Goal: Information Seeking & Learning: Learn about a topic

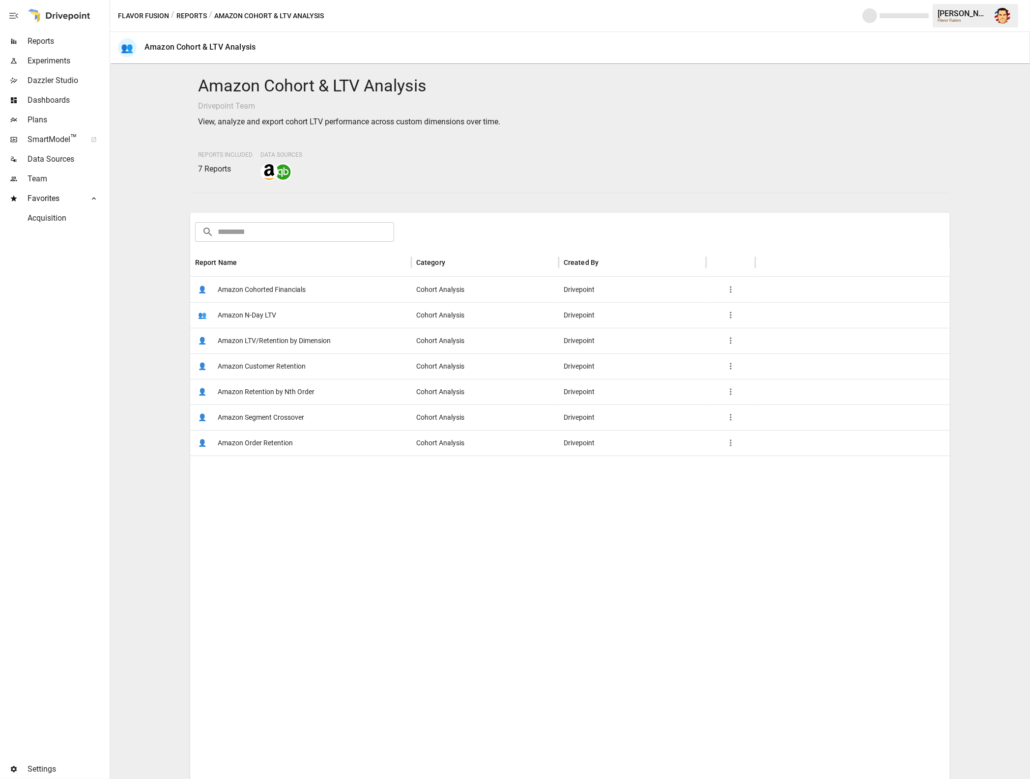
click at [266, 293] on span "Amazon Cohorted Financials" at bounding box center [262, 289] width 88 height 25
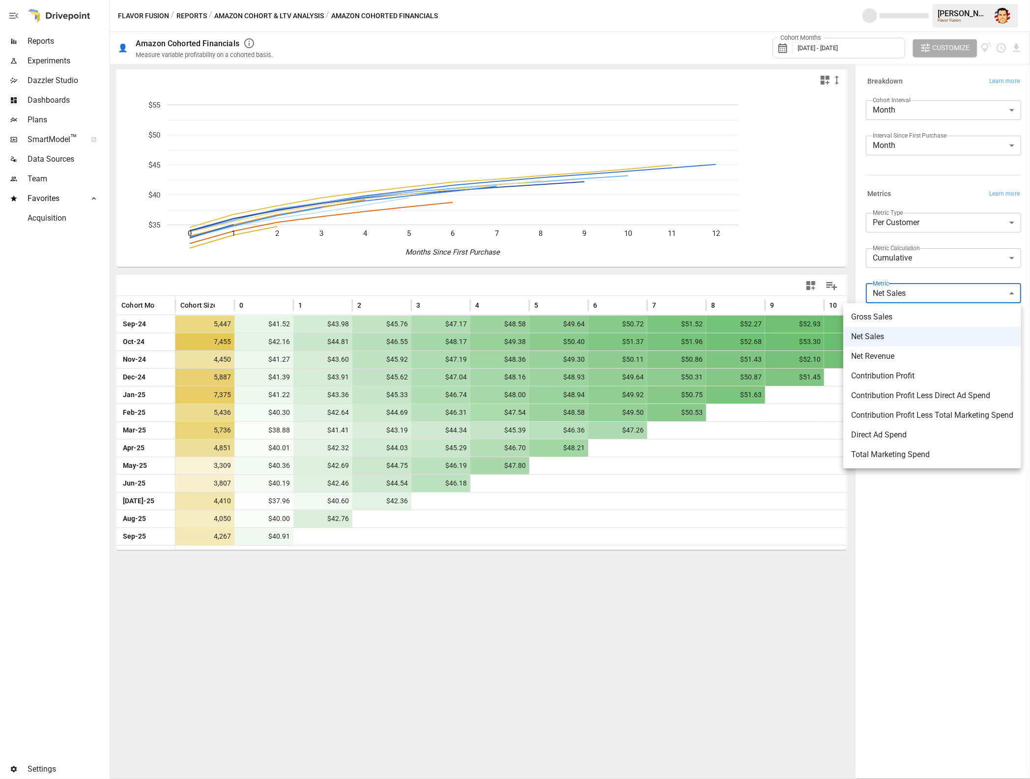
click at [902, 0] on body "Reports Experiments Dazzler Studio Dashboards Plans SmartModel ™ Data Sources T…" at bounding box center [515, 0] width 1030 height 0
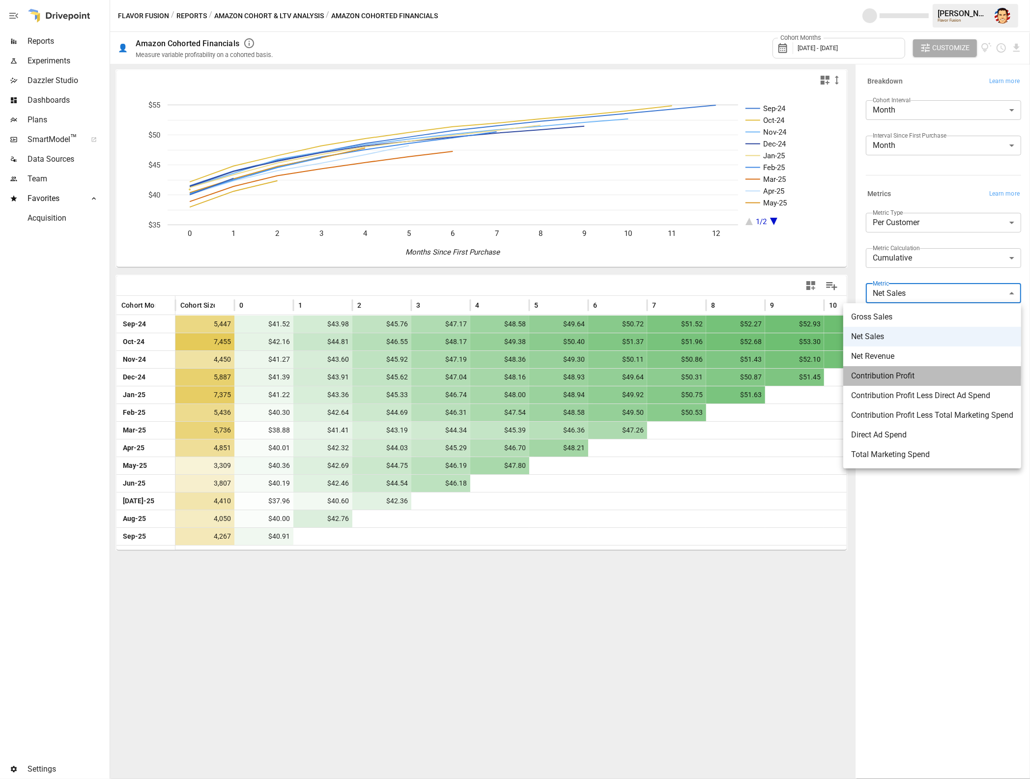
click at [939, 373] on span "Contribution Profit" at bounding box center [932, 376] width 162 height 12
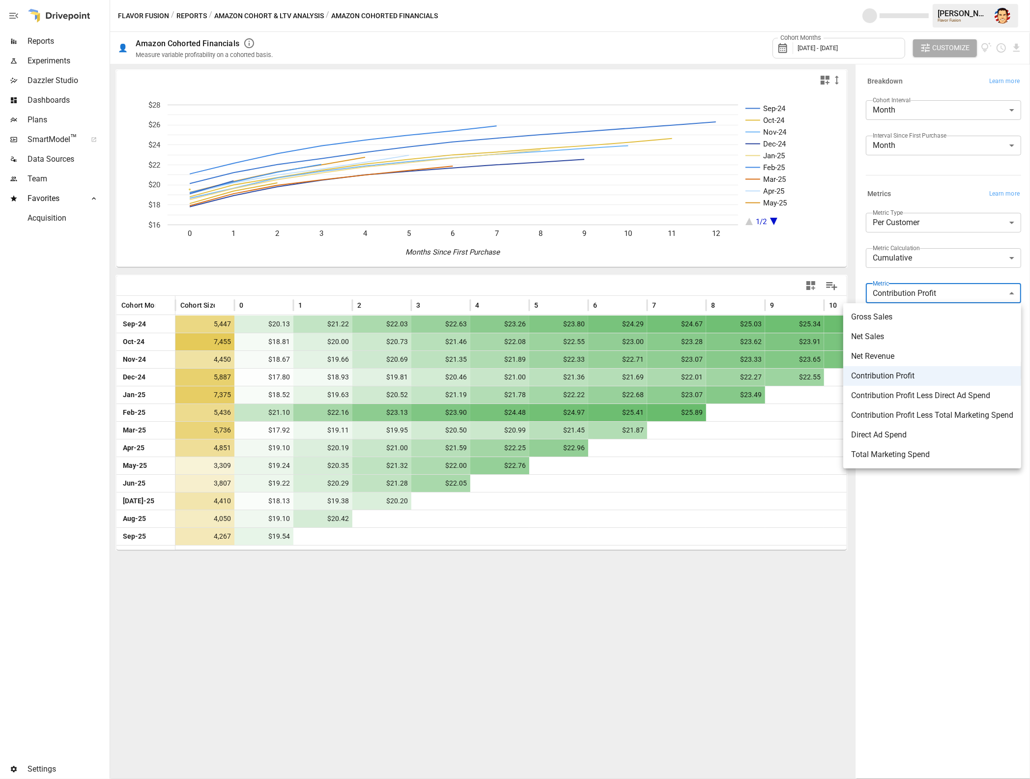
click at [906, 0] on body "Reports Experiments Dazzler Studio Dashboards Plans SmartModel ™ Data Sources T…" at bounding box center [515, 0] width 1030 height 0
click at [904, 356] on span "Net Revenue" at bounding box center [932, 356] width 162 height 12
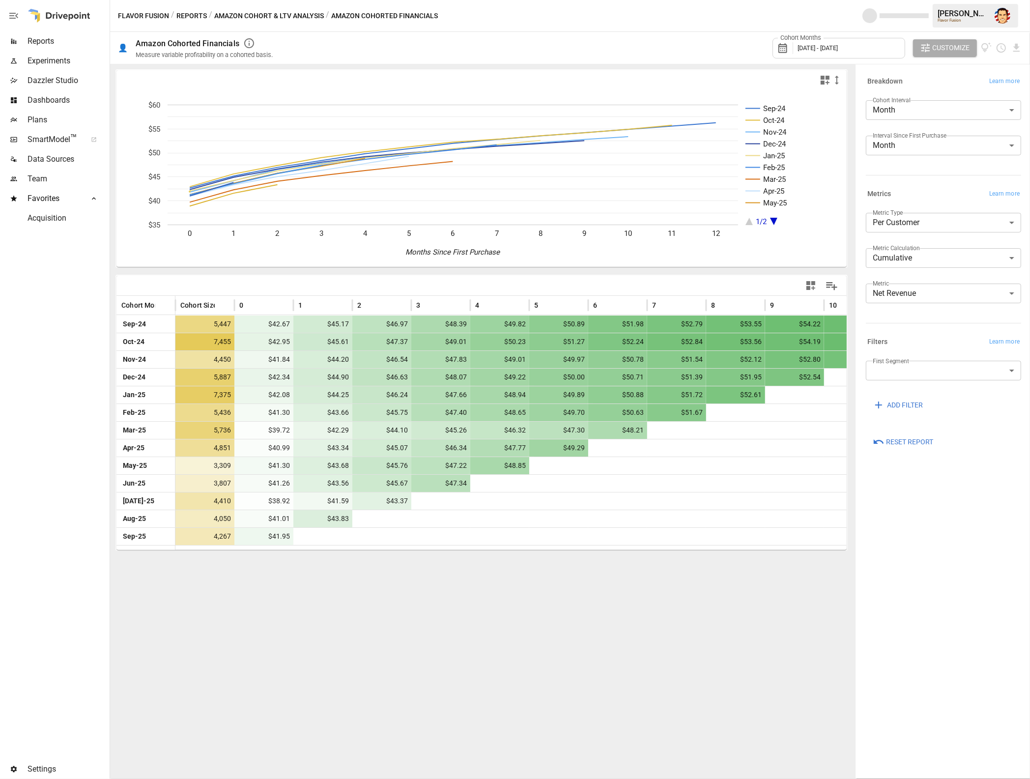
click at [910, 317] on div "**********" at bounding box center [941, 264] width 159 height 110
click at [897, 0] on body "Reports Experiments Dazzler Studio Dashboards Plans SmartModel ™ Data Sources T…" at bounding box center [515, 0] width 1030 height 0
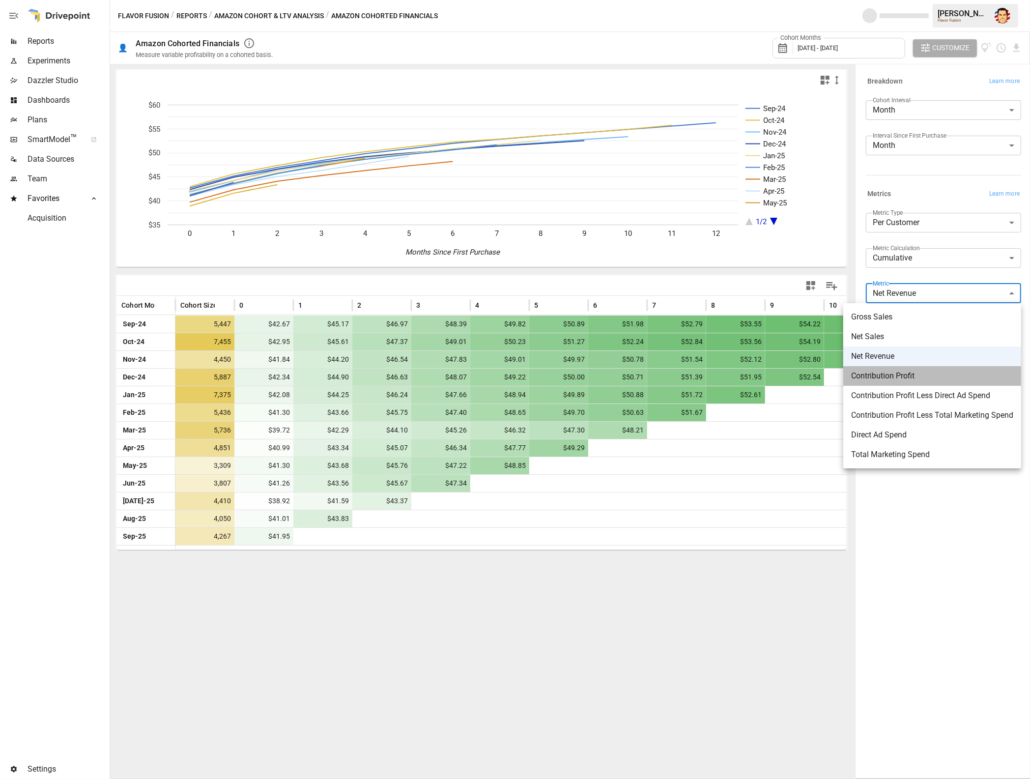
click at [896, 377] on span "Contribution Profit" at bounding box center [932, 376] width 162 height 12
type input "**********"
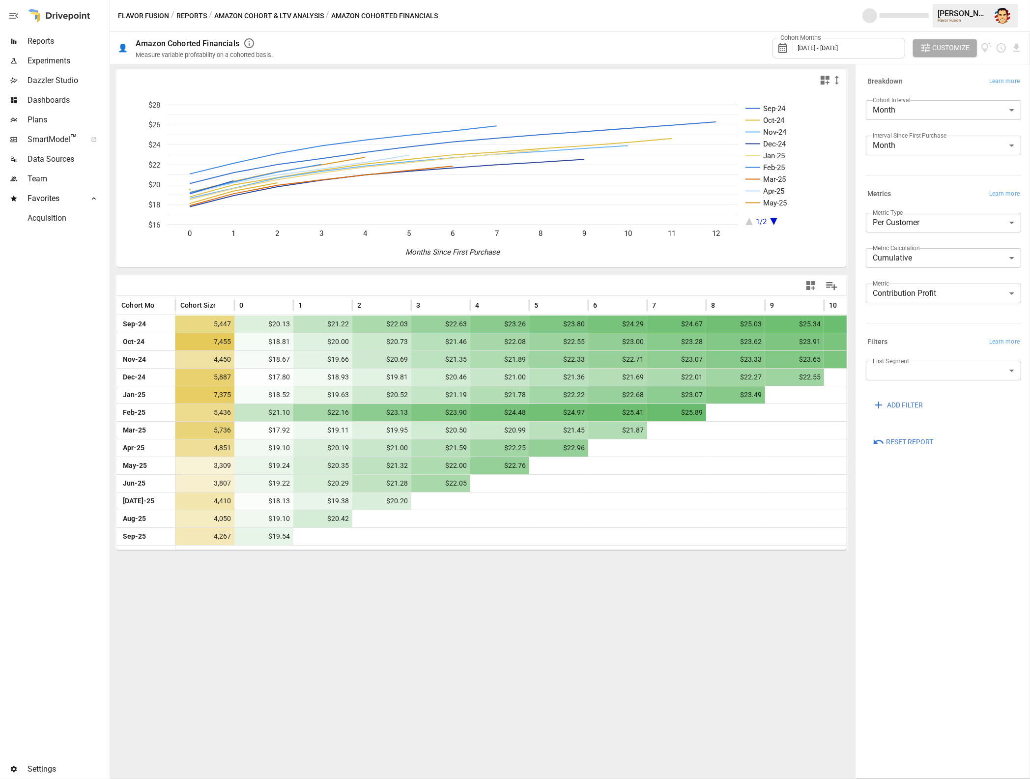
drag, startPoint x: 898, startPoint y: 496, endPoint x: 898, endPoint y: 491, distance: 4.9
click at [898, 496] on div "**********" at bounding box center [943, 421] width 171 height 709
click at [915, 0] on body "Reports Experiments Dazzler Studio Dashboards Plans SmartModel ™ Data Sources T…" at bounding box center [515, 0] width 1030 height 0
click at [896, 480] on div at bounding box center [515, 389] width 1030 height 779
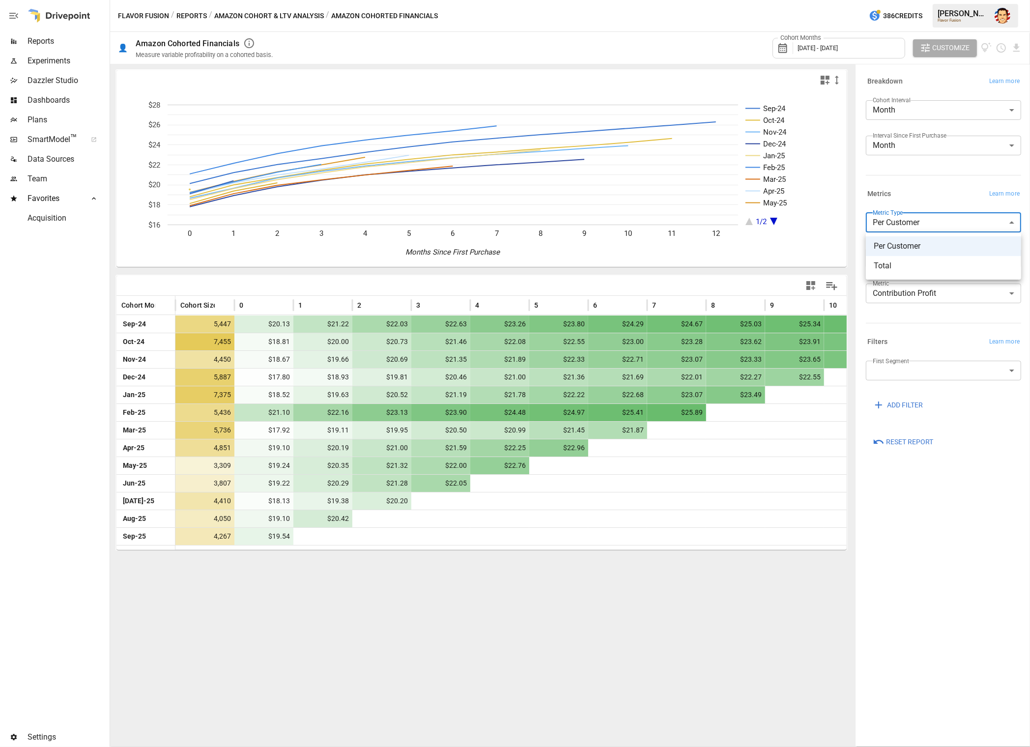
click at [926, 0] on body "Reports Experiments Dazzler Studio Dashboards Plans SmartModel ™ Data Sources T…" at bounding box center [515, 0] width 1030 height 0
click at [922, 201] on div at bounding box center [515, 373] width 1030 height 747
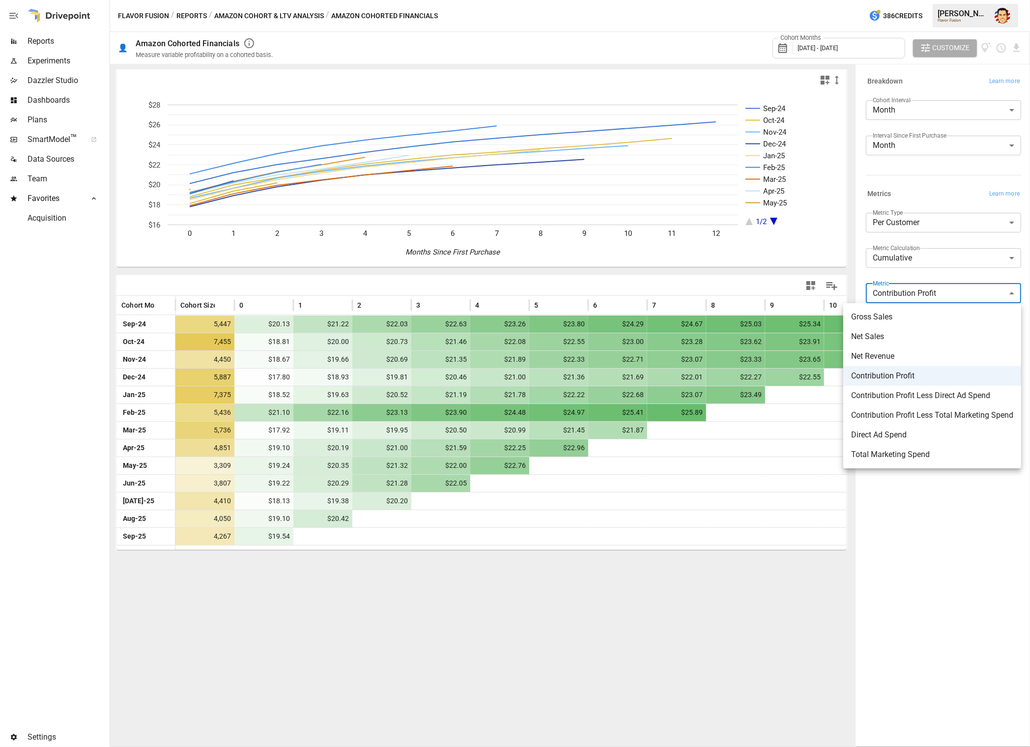
click at [926, 0] on body "Reports Experiments Dazzler Studio Dashboards Plans SmartModel ™ Data Sources T…" at bounding box center [515, 0] width 1030 height 0
click at [881, 318] on span "Gross Sales" at bounding box center [932, 317] width 162 height 12
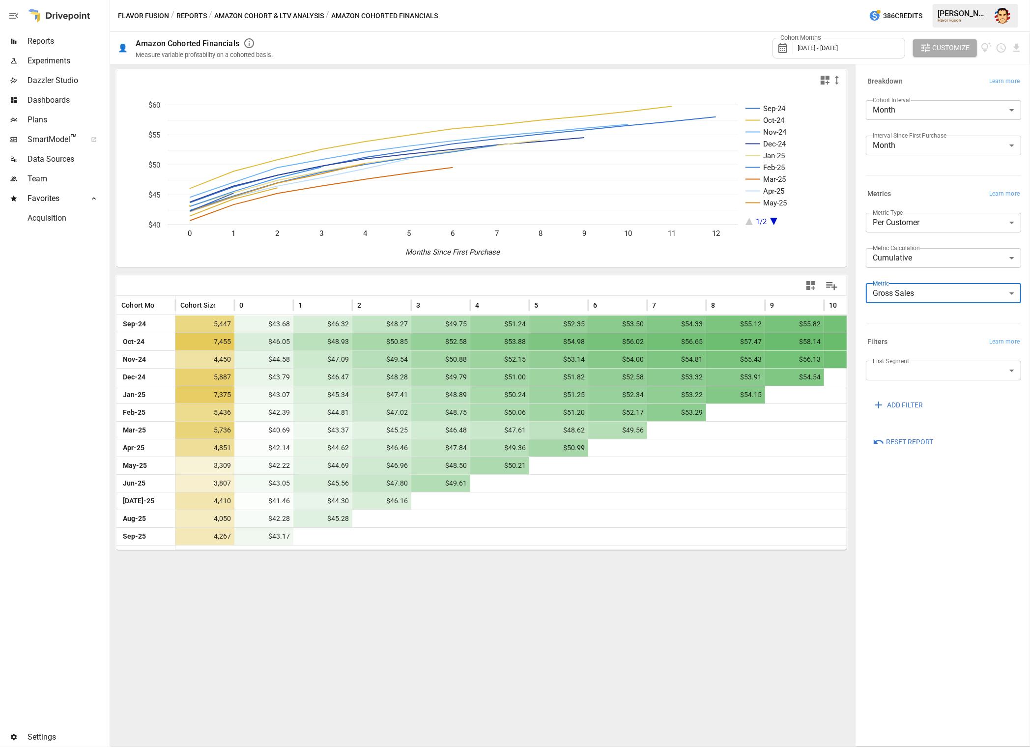
click at [904, 0] on body "Reports Experiments Dazzler Studio Dashboards Plans SmartModel ™ Data Sources T…" at bounding box center [515, 0] width 1030 height 0
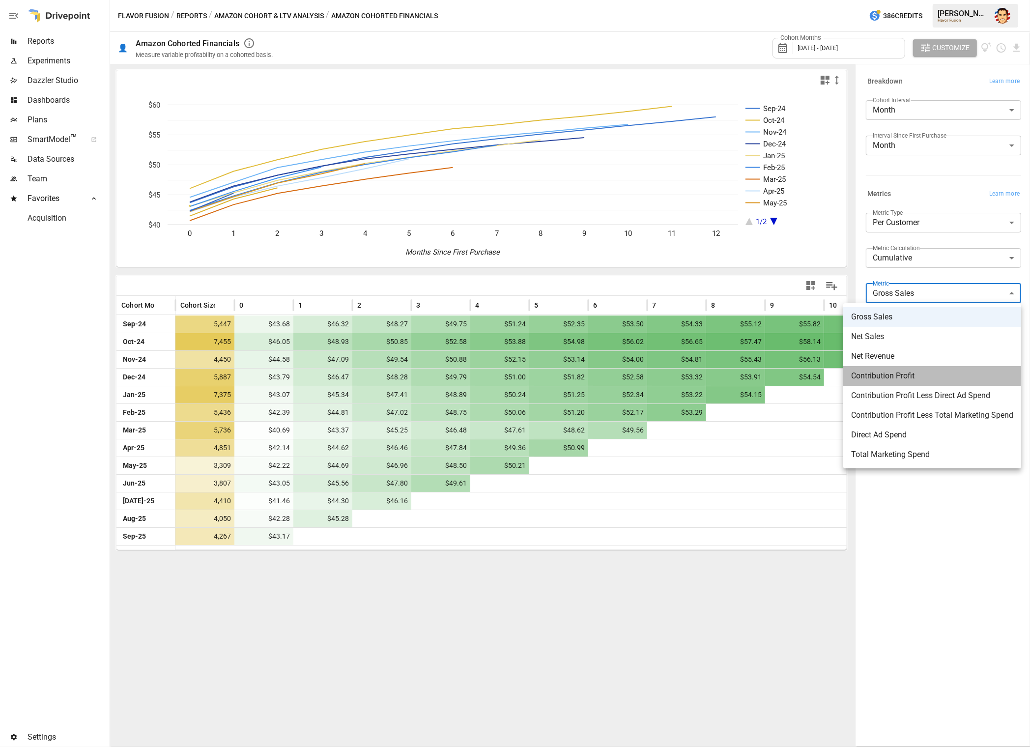
click at [905, 374] on span "Contribution Profit" at bounding box center [932, 376] width 162 height 12
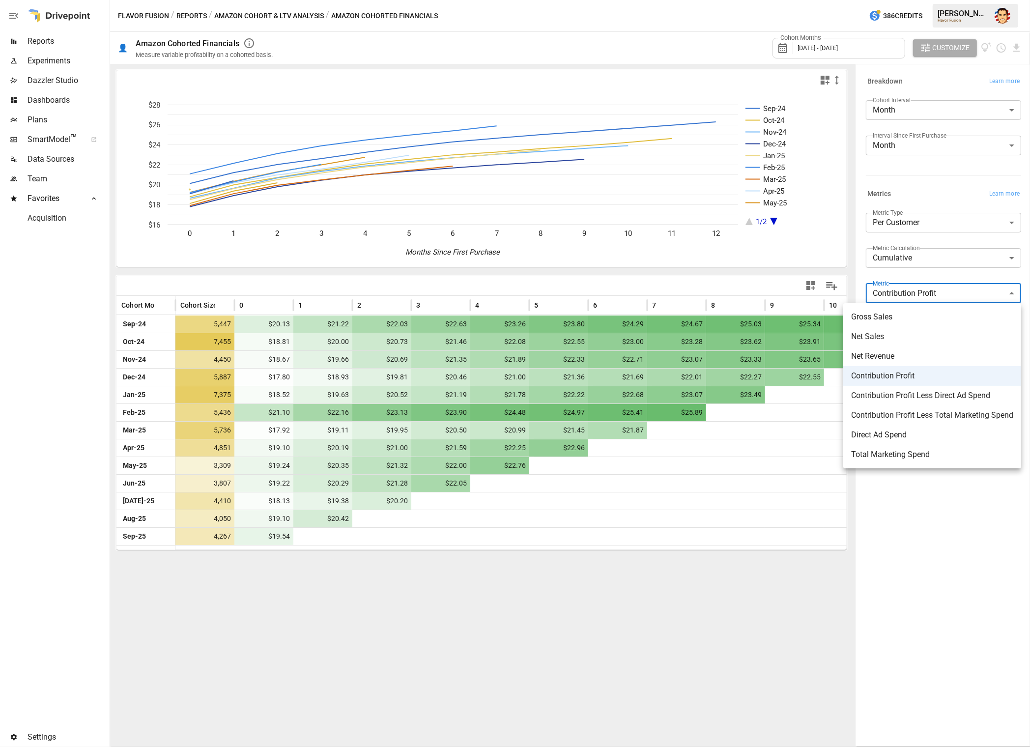
click at [904, 0] on body "Reports Experiments Dazzler Studio Dashboards Plans SmartModel ™ Data Sources T…" at bounding box center [515, 0] width 1030 height 0
click at [894, 394] on span "Contribution Profit Less Direct Ad Spend" at bounding box center [932, 396] width 162 height 12
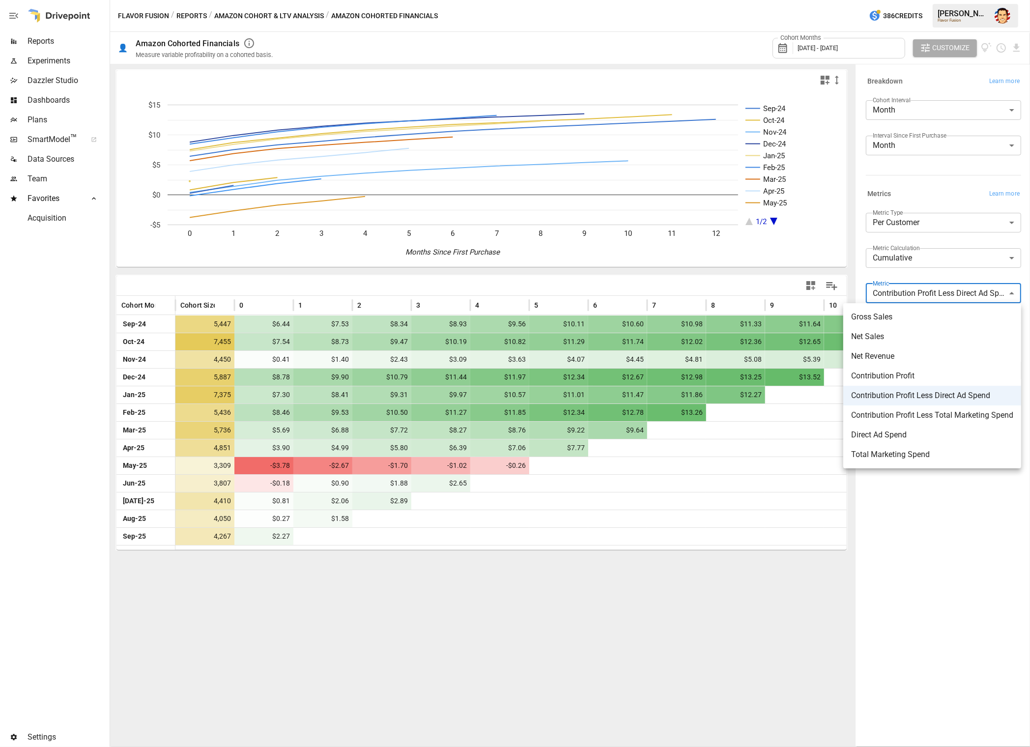
click at [928, 0] on body "Reports Experiments Dazzler Studio Dashboards Plans SmartModel ™ Data Sources T…" at bounding box center [515, 0] width 1030 height 0
click at [926, 377] on span "Contribution Profit" at bounding box center [932, 376] width 162 height 12
type input "**********"
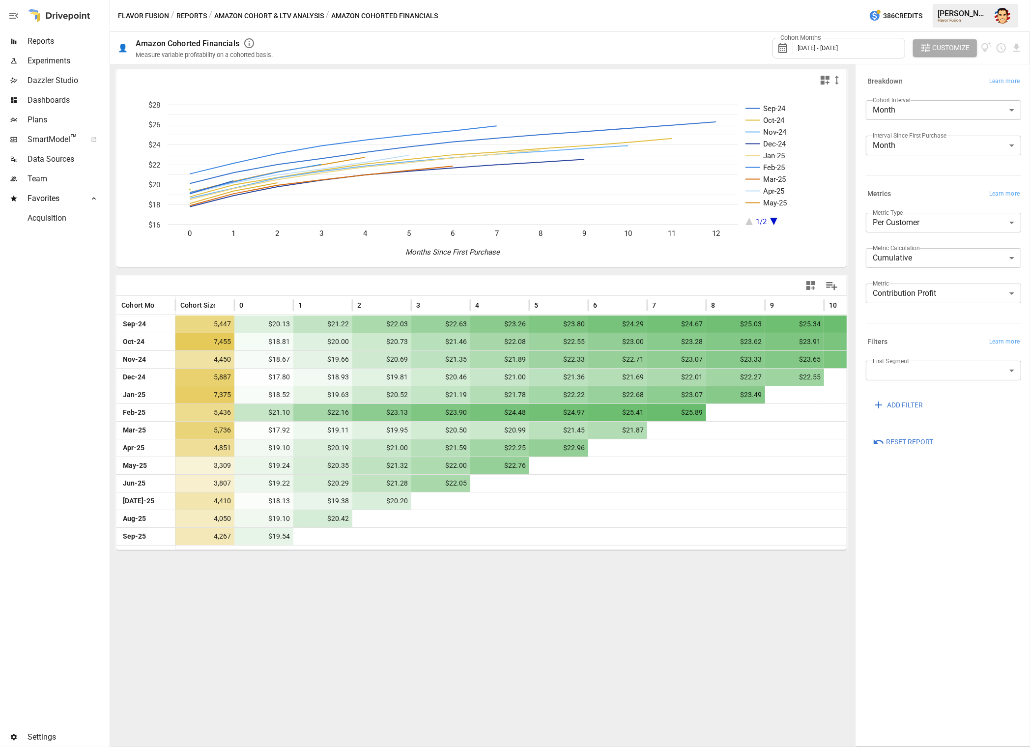
click at [620, 585] on div "Sep-24 Oct-24 Nov-24 Dec-24 Jan-25 Feb-25 Mar-25 Apr-25 May-25 1/2 0 1 2 3 4 5 …" at bounding box center [481, 405] width 743 height 683
click at [198, 16] on button "Reports" at bounding box center [191, 16] width 30 height 12
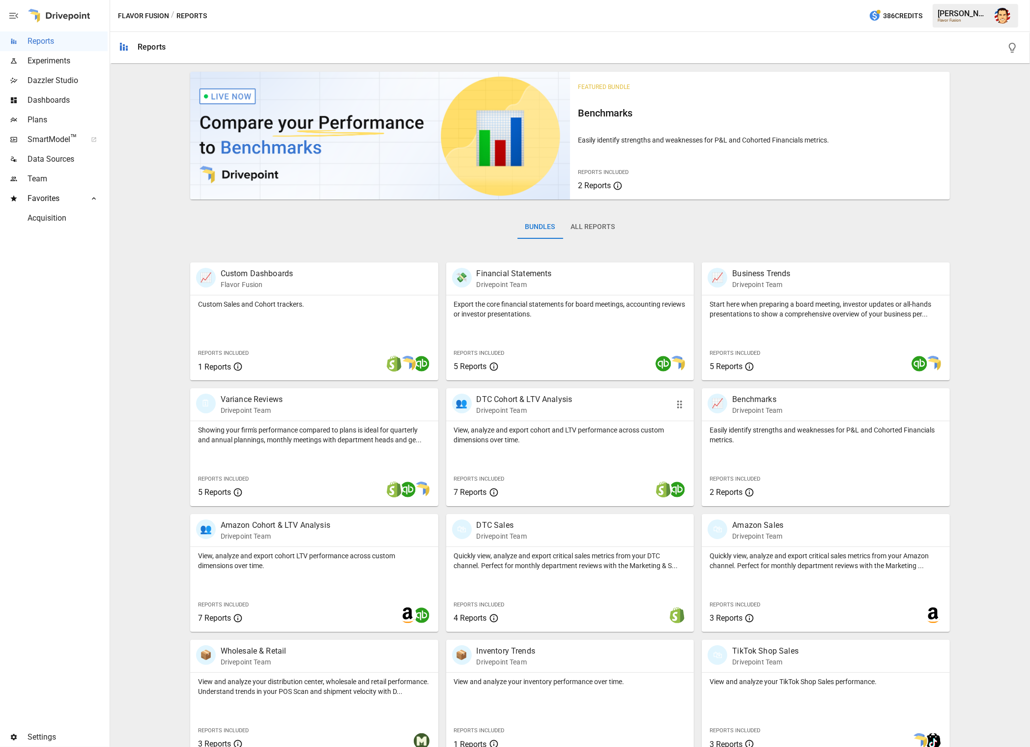
click at [500, 398] on p "DTC Cohort & LTV Analysis" at bounding box center [525, 400] width 96 height 12
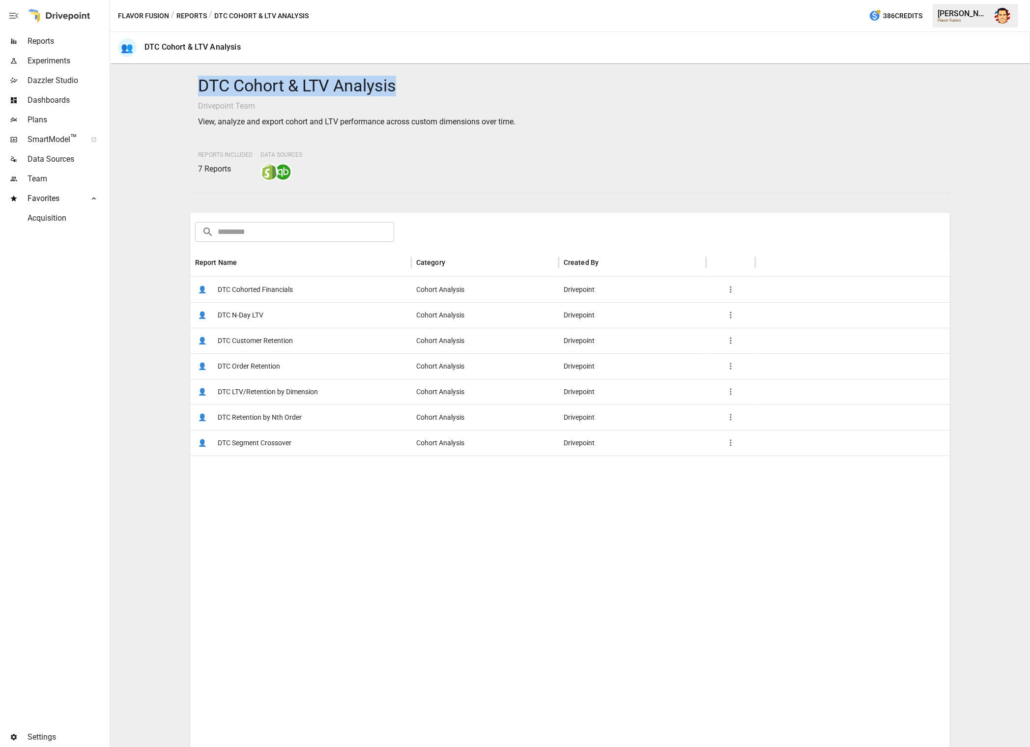
drag, startPoint x: 191, startPoint y: 85, endPoint x: 418, endPoint y: 82, distance: 226.5
click at [418, 82] on div "DTC Cohort & LTV Analysis Drivepoint Team View, analyze and export cohort and L…" at bounding box center [570, 128] width 760 height 121
click at [253, 387] on span "DTC LTV/Retention by Dimension" at bounding box center [268, 391] width 100 height 25
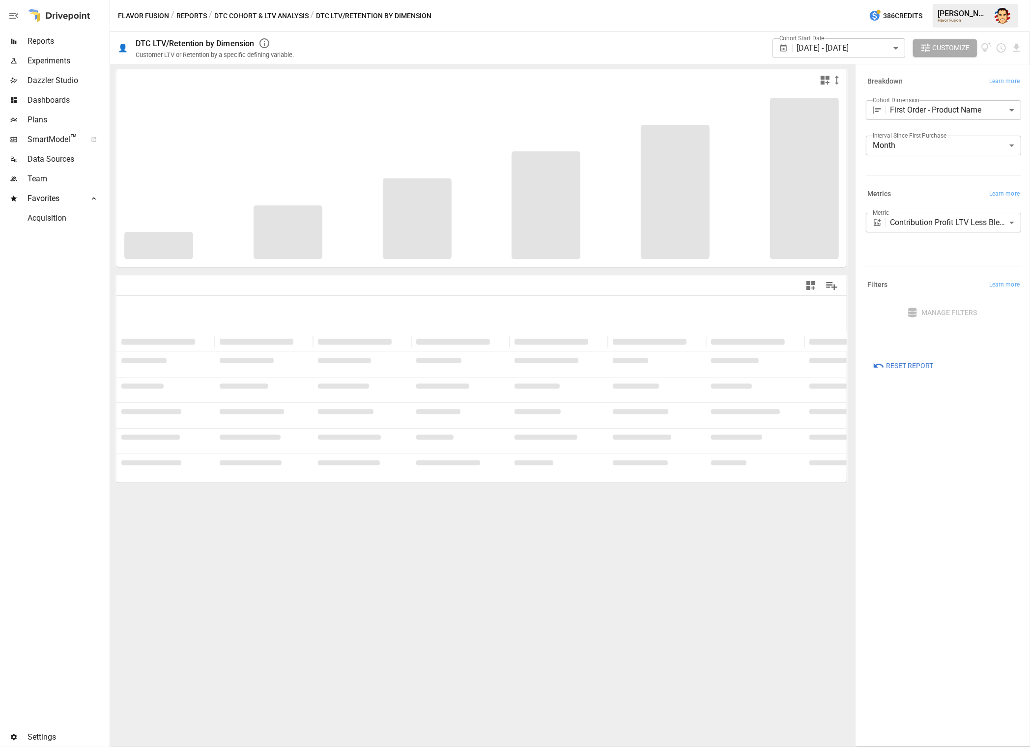
click at [906, 0] on body "**********" at bounding box center [515, 0] width 1030 height 0
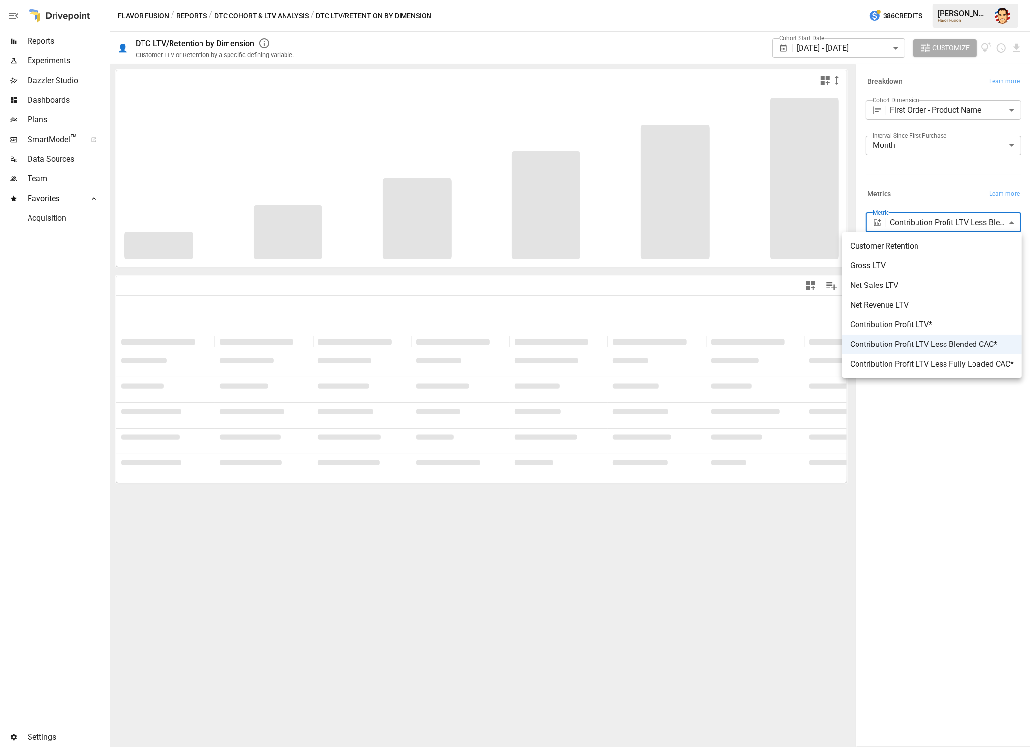
click at [919, 327] on span "Contribution Profit LTV*" at bounding box center [932, 325] width 164 height 12
type input "**********"
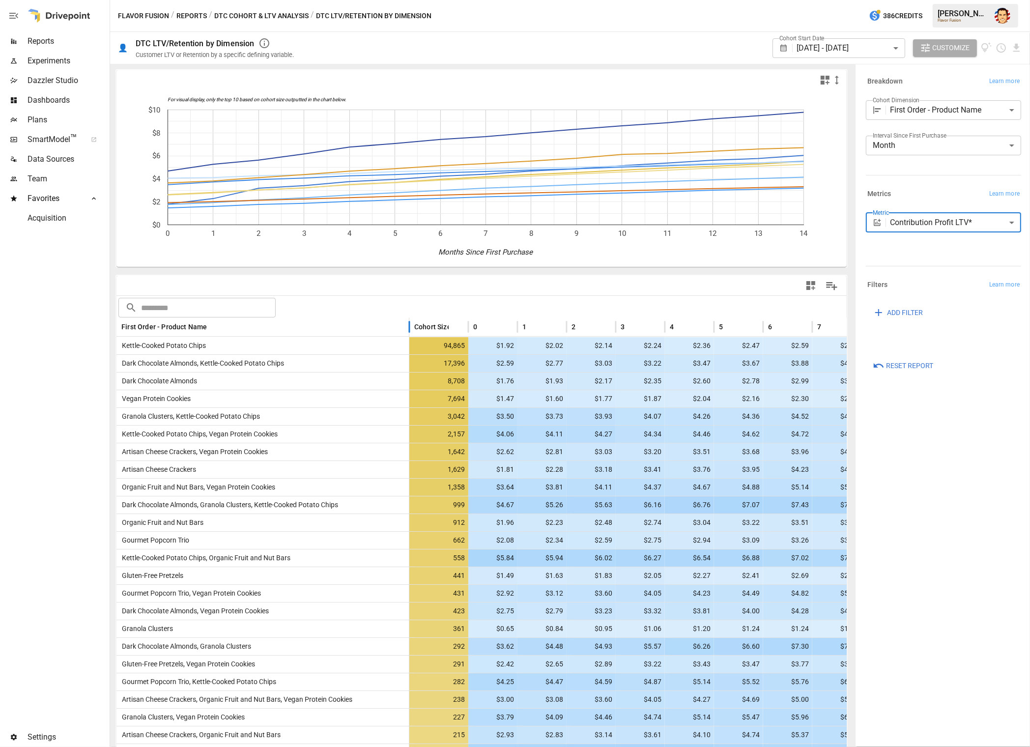
drag, startPoint x: 214, startPoint y: 318, endPoint x: 409, endPoint y: 310, distance: 194.7
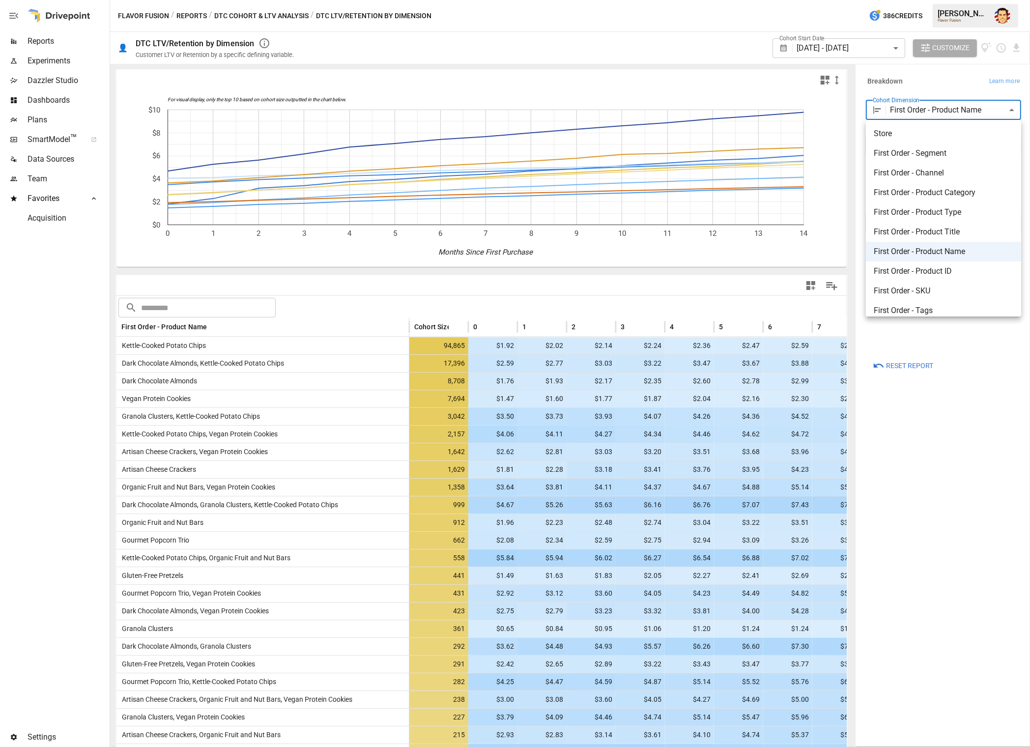
click at [937, 0] on body "Reports Experiments Dazzler Studio Dashboards Plans SmartModel ™ Data Sources T…" at bounding box center [515, 0] width 1030 height 0
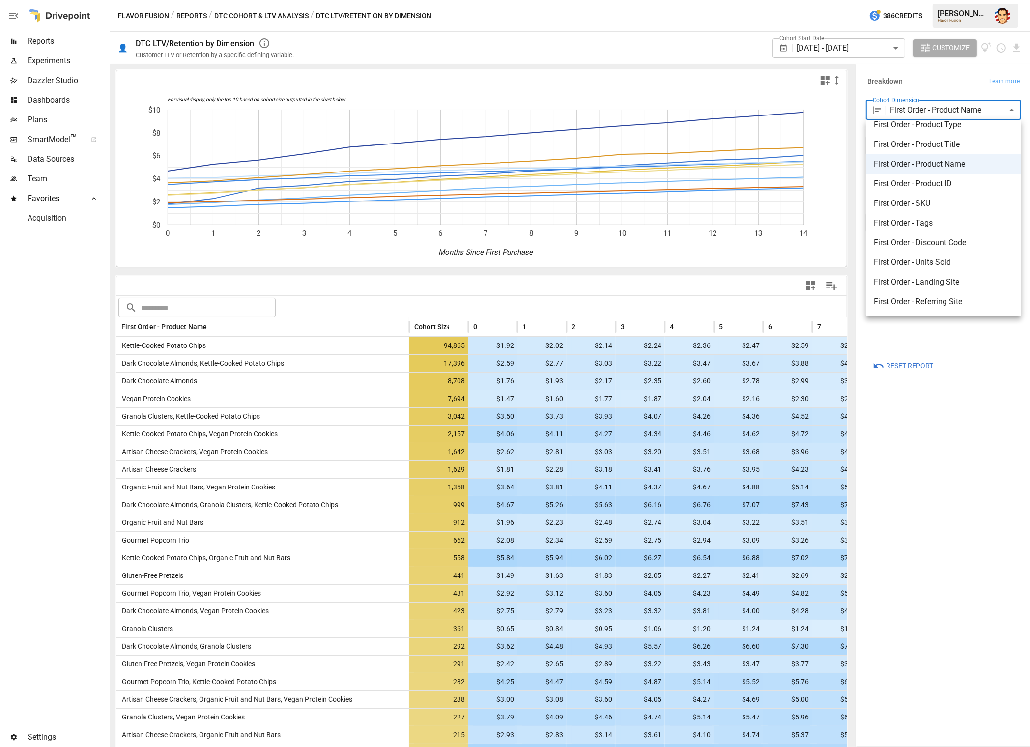
scroll to position [89, 0]
click at [927, 239] on span "First Order - Discount Code" at bounding box center [944, 241] width 140 height 12
type input "**********"
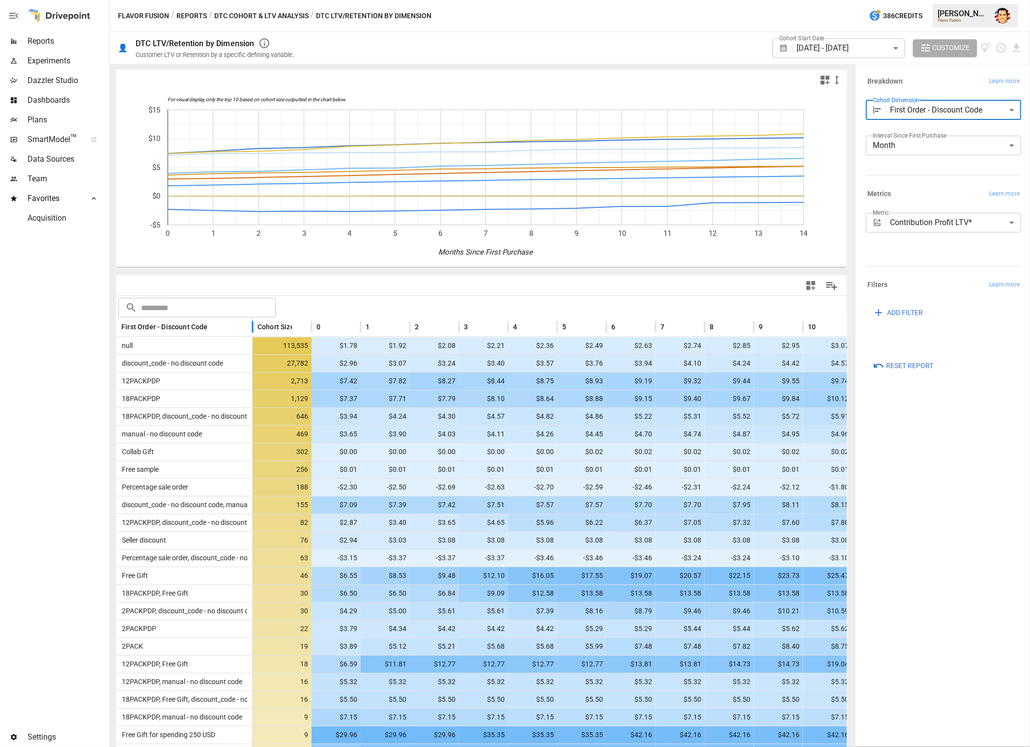
drag, startPoint x: 213, startPoint y: 327, endPoint x: 251, endPoint y: 324, distance: 37.9
click at [251, 324] on div at bounding box center [252, 326] width 5 height 19
click at [457, 50] on div "Cohort Start Date [DATE] - [DATE] ****** ​ Customize" at bounding box center [664, 48] width 716 height 32
click at [529, 46] on div "Cohort Start Date [DATE] - [DATE] ****** ​ Customize" at bounding box center [664, 48] width 716 height 32
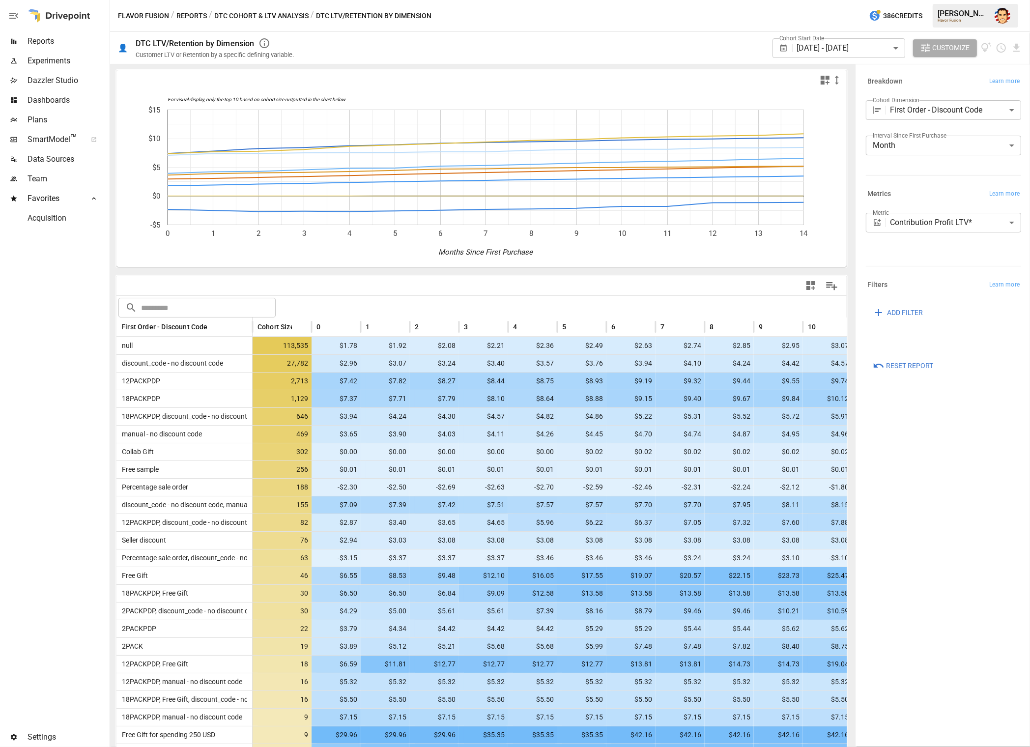
click at [528, 44] on div "Cohort Start Date [DATE] - [DATE] ****** ​ Customize" at bounding box center [664, 48] width 716 height 32
click at [508, 20] on div "Flavor Fusion / Reports / DTC Cohort & LTV Analysis / DTC LTV/Retention by Dime…" at bounding box center [570, 15] width 920 height 31
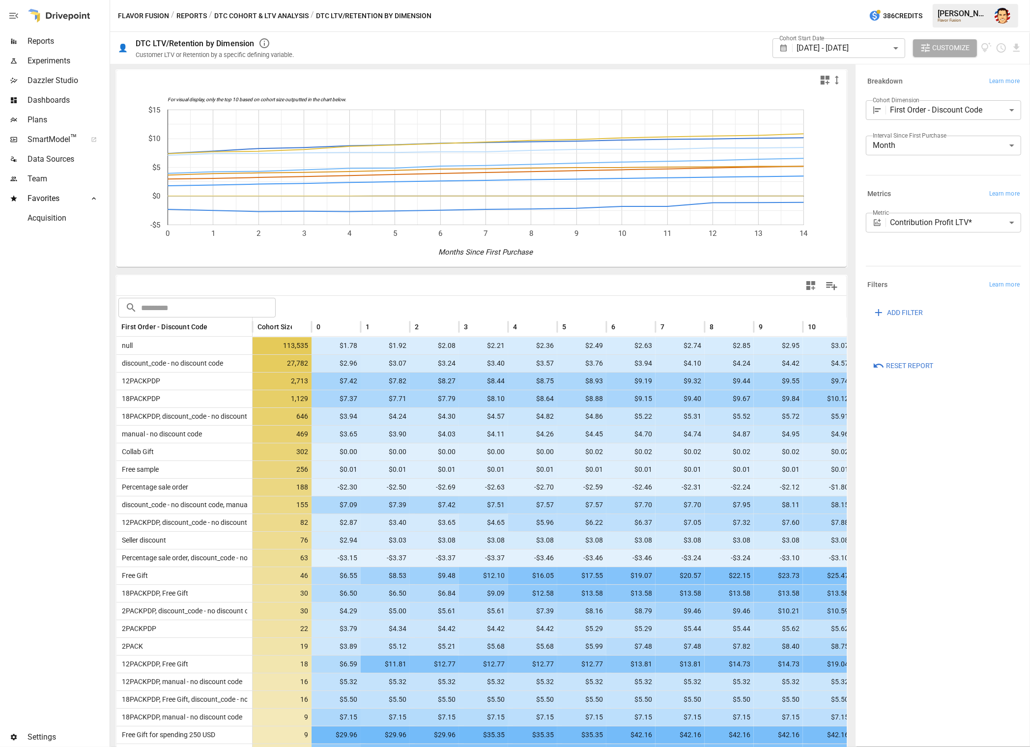
click at [509, 19] on div "Flavor Fusion / Reports / DTC Cohort & LTV Analysis / DTC LTV/Retention by Dime…" at bounding box center [570, 15] width 920 height 31
drag, startPoint x: 518, startPoint y: 20, endPoint x: 512, endPoint y: 21, distance: 6.4
click at [513, 21] on div "Flavor Fusion / Reports / DTC Cohort & LTV Analysis / DTC LTV/Retention by Dime…" at bounding box center [570, 15] width 920 height 31
click at [512, 20] on div "Flavor Fusion / Reports / DTC Cohort & LTV Analysis / DTC LTV/Retention by Dime…" at bounding box center [570, 15] width 920 height 31
click at [515, 18] on div "Flavor Fusion / Reports / DTC Cohort & LTV Analysis / DTC LTV/Retention by Dime…" at bounding box center [570, 15] width 920 height 31
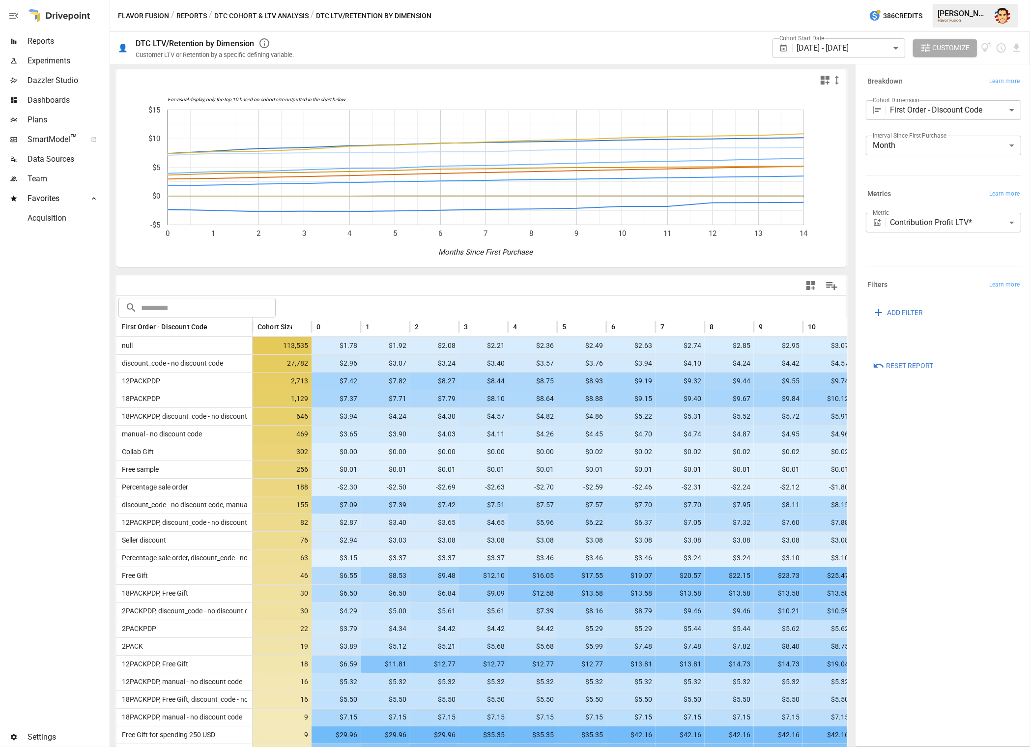
click at [517, 18] on div "Flavor Fusion / Reports / DTC Cohort & LTV Analysis / DTC LTV/Retention by Dime…" at bounding box center [570, 15] width 920 height 31
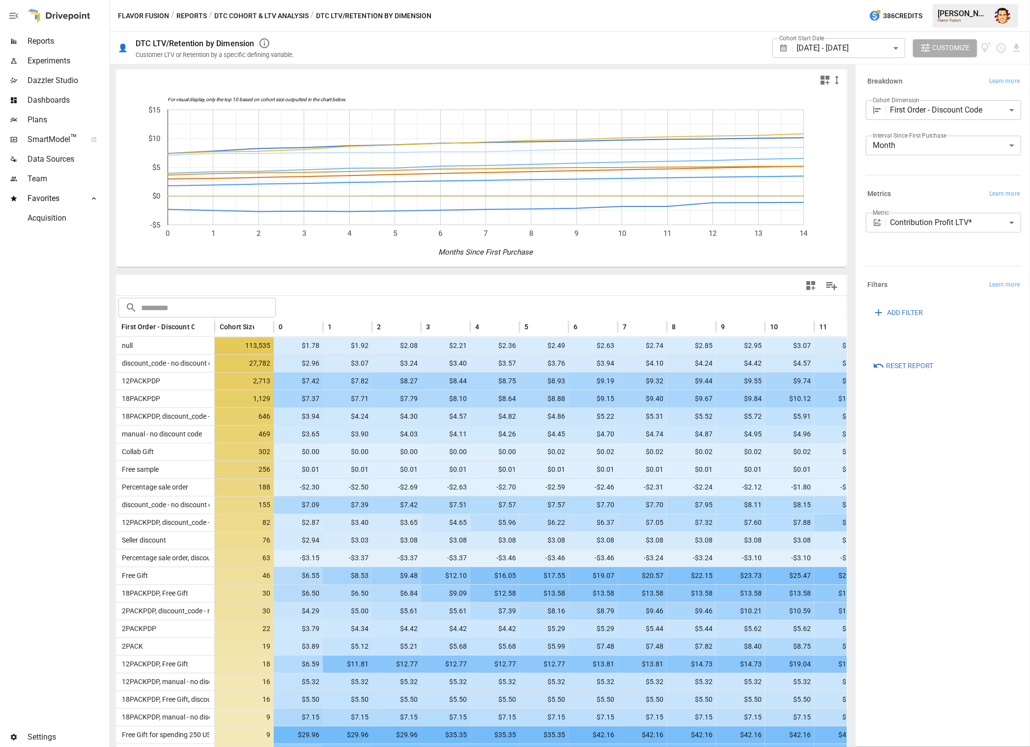
click at [496, 16] on div "Flavor Fusion / Reports / DTC Cohort & LTV Analysis / DTC LTV/Retention by Dime…" at bounding box center [570, 15] width 920 height 31
click at [275, 15] on button "DTC Cohort & LTV Analysis" at bounding box center [261, 16] width 94 height 12
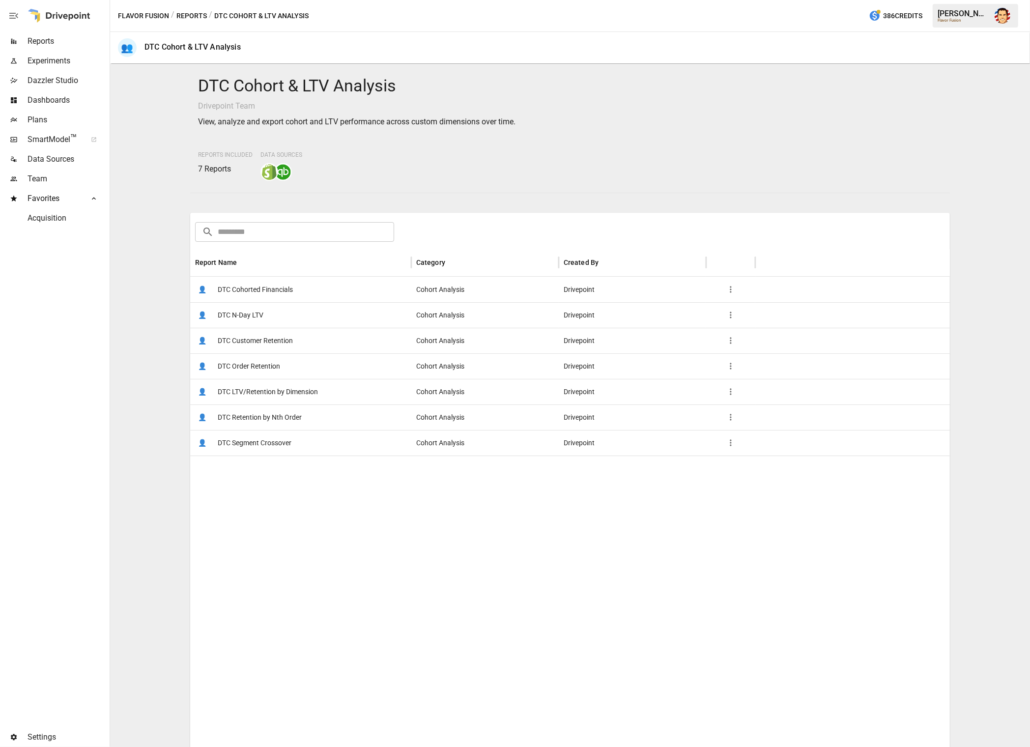
click at [547, 103] on p "Drivepoint Team" at bounding box center [570, 106] width 744 height 12
click at [567, 525] on div at bounding box center [570, 669] width 760 height 428
click at [435, 525] on div at bounding box center [570, 669] width 760 height 428
click at [181, 15] on button "Reports" at bounding box center [191, 16] width 30 height 12
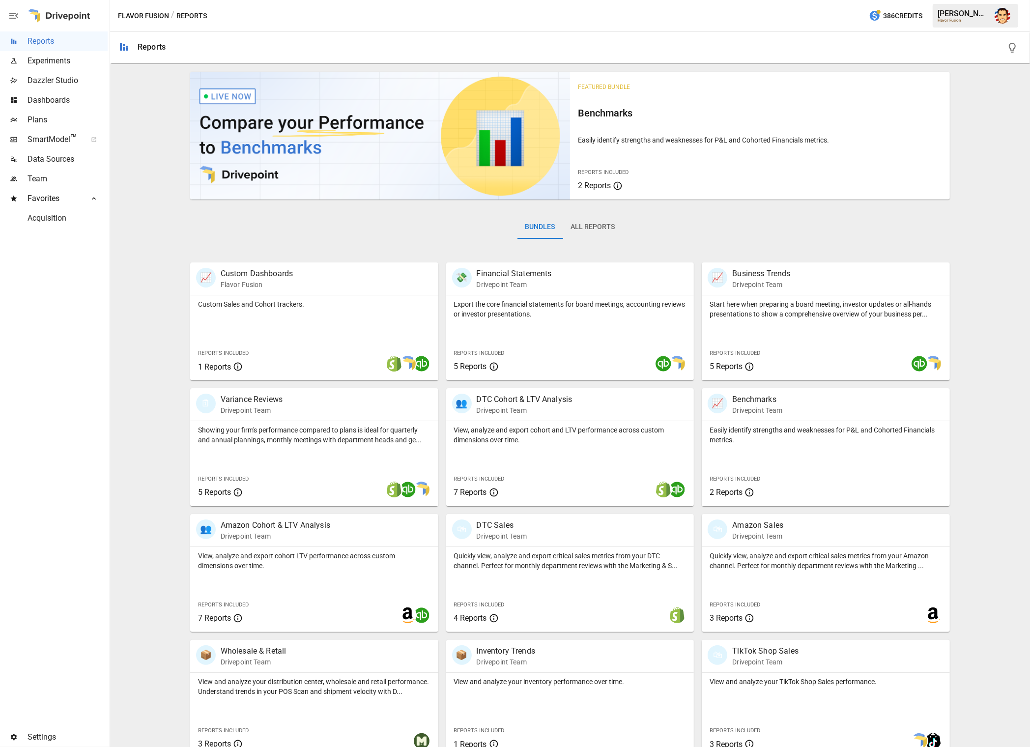
click at [58, 103] on span "Dashboards" at bounding box center [68, 100] width 80 height 12
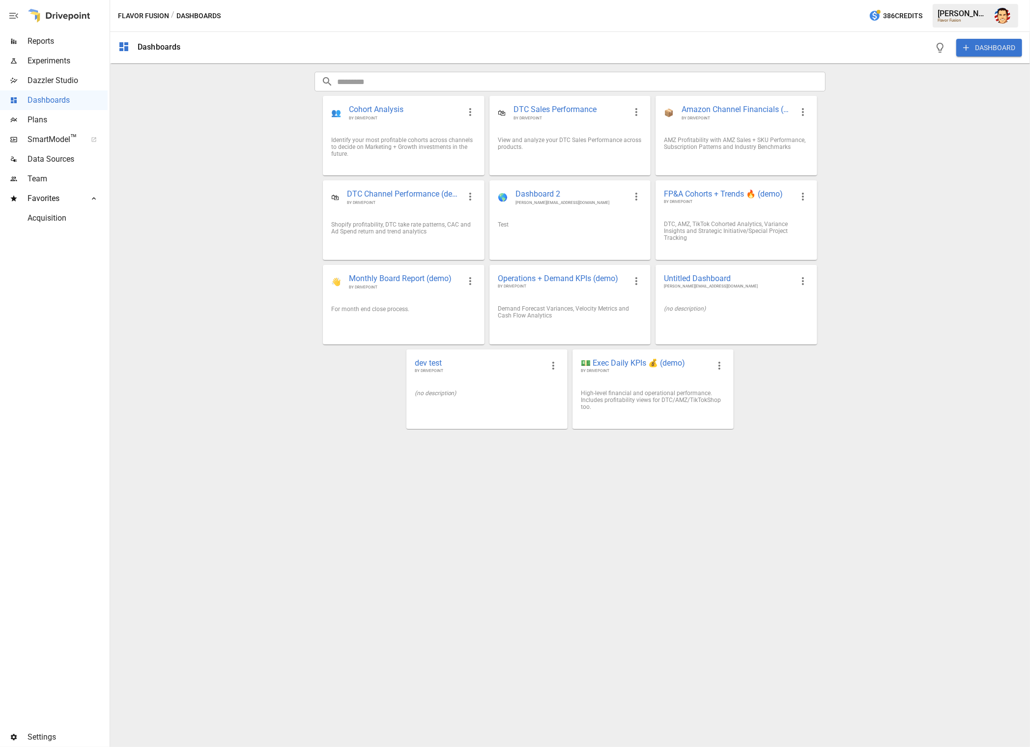
click at [230, 142] on div "Dashboards DASHBOARD ​ ​ 👥 Cohort Analysis BY DRIVEPOINT Identify your most pro…" at bounding box center [570, 389] width 920 height 715
click at [710, 117] on span "BY DRIVEPOINT" at bounding box center [736, 117] width 111 height 5
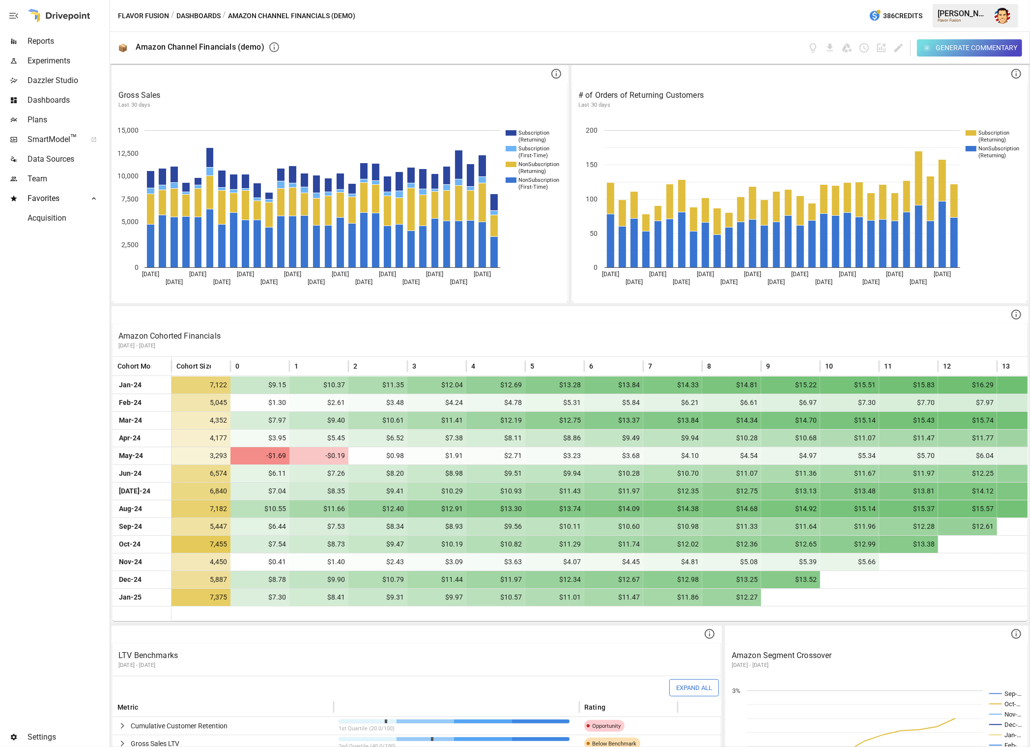
click at [595, 18] on div "Flavor Fusion / Dashboards / Amazon Channel Financials (demo) 386 Credits [PERS…" at bounding box center [570, 15] width 920 height 31
click at [203, 10] on button "Dashboards" at bounding box center [198, 16] width 44 height 12
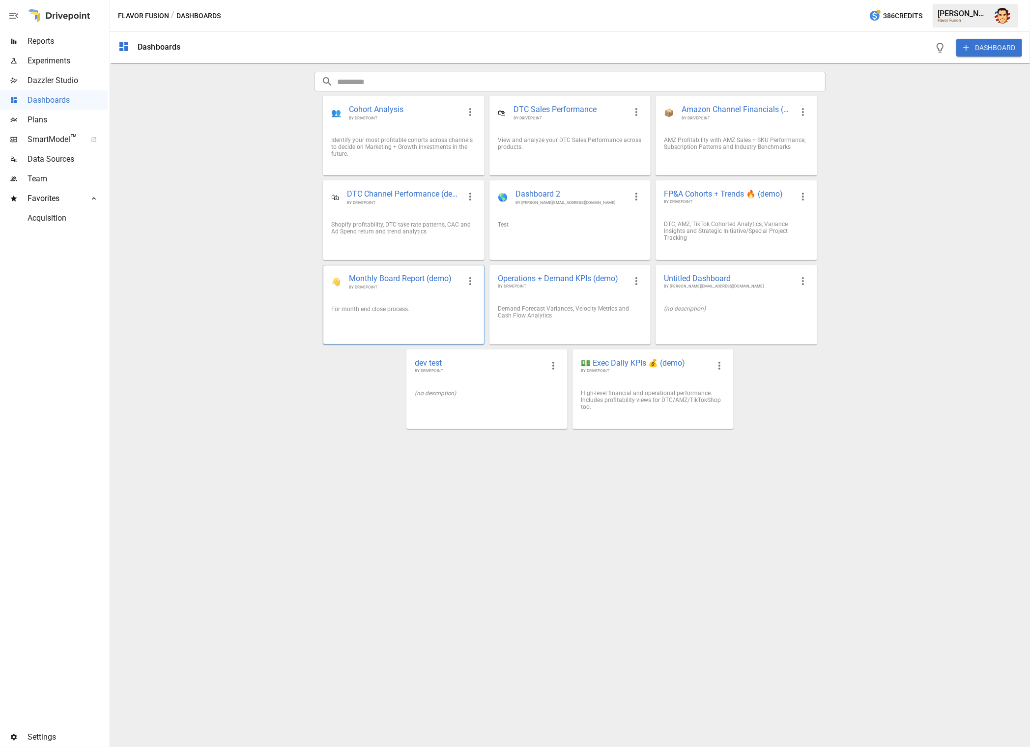
click at [403, 283] on span "Monthly Board Report (demo)" at bounding box center [404, 278] width 111 height 11
